Goal: Task Accomplishment & Management: Manage account settings

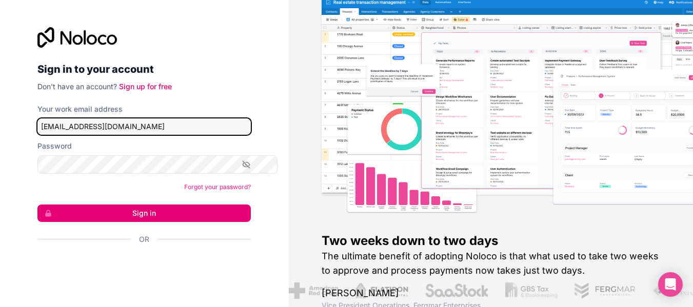
click at [118, 131] on input "avalosla@gmail.com" at bounding box center [143, 127] width 213 height 16
drag, startPoint x: 118, startPoint y: 131, endPoint x: 10, endPoint y: 130, distance: 108.3
click at [10, 130] on div "Sign in to your account Don't have an account? Sign up for free Your work email…" at bounding box center [144, 153] width 289 height 307
paste input "gonzalofernando"
type input "gonzalofernandoa@gmail.com"
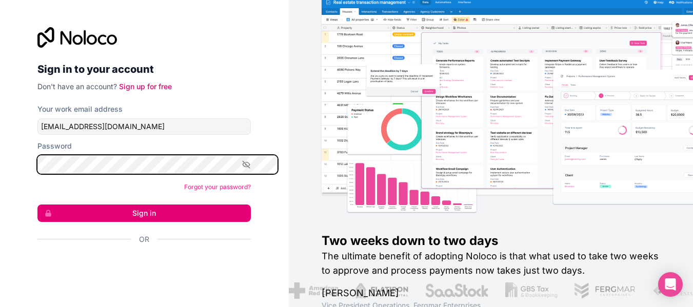
click at [0, 166] on html "Sign in to your account Don't have an account? Sign up for free Your work email…" at bounding box center [346, 153] width 693 height 307
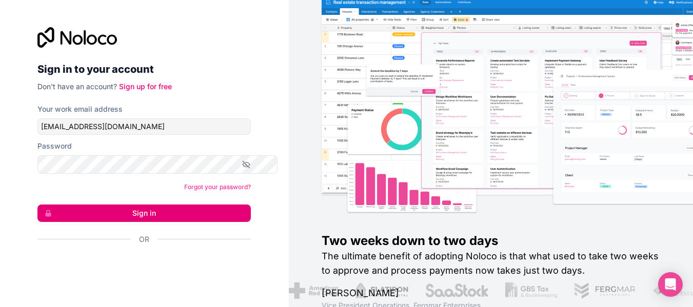
click at [45, 192] on div "Forgot your password?" at bounding box center [143, 187] width 213 height 10
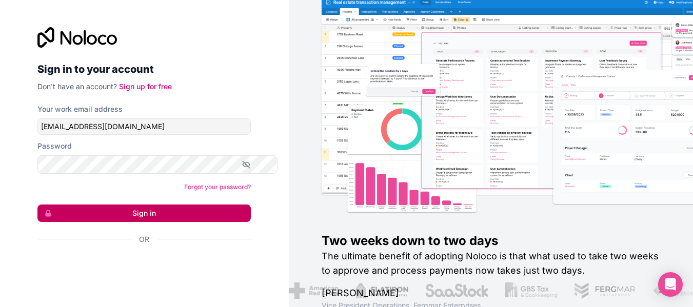
click at [132, 222] on button "Sign in" at bounding box center [143, 213] width 213 height 17
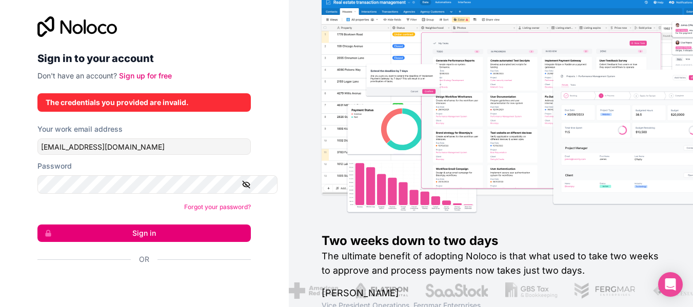
click at [250, 187] on icon "button" at bounding box center [246, 184] width 7 height 5
